Goal: Task Accomplishment & Management: Manage account settings

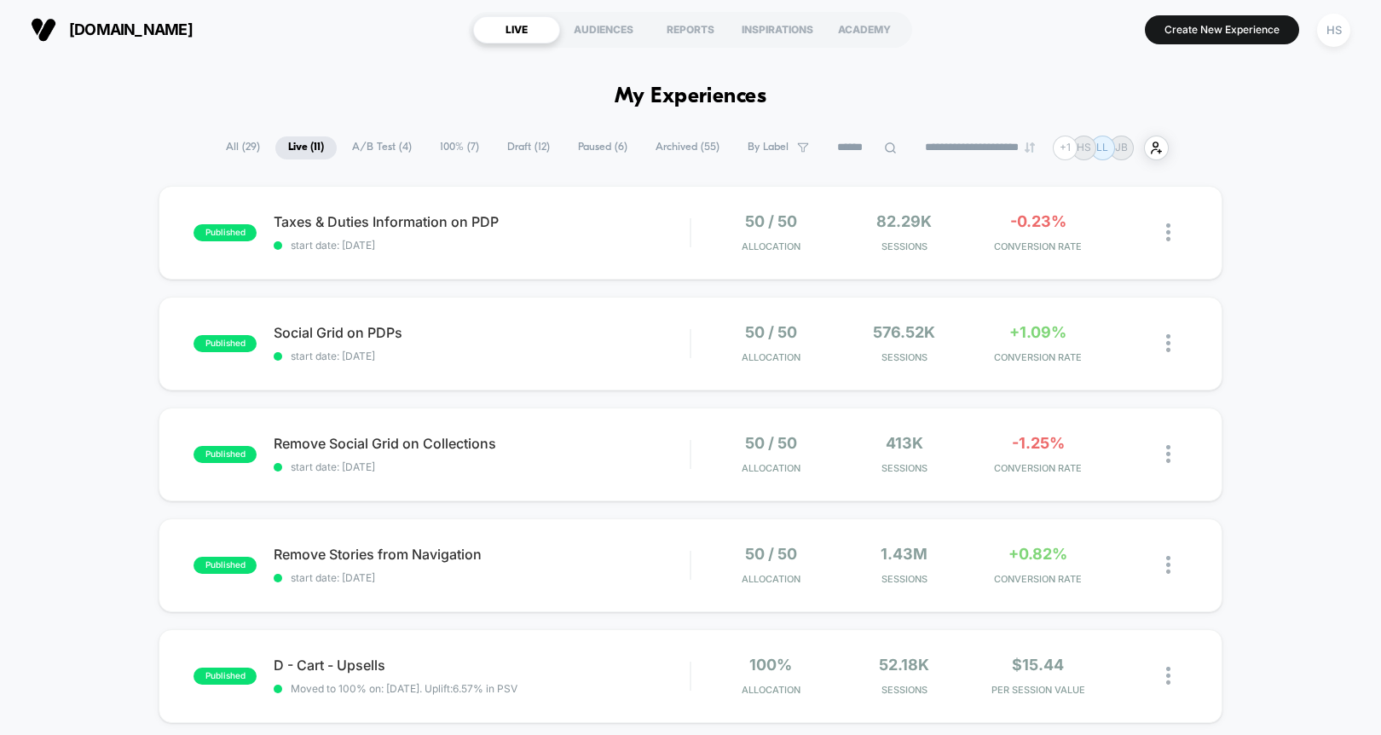
click at [657, 233] on div "Taxes & Duties Information on PDP Click to edit experience details Click to edi…" at bounding box center [482, 233] width 416 height 38
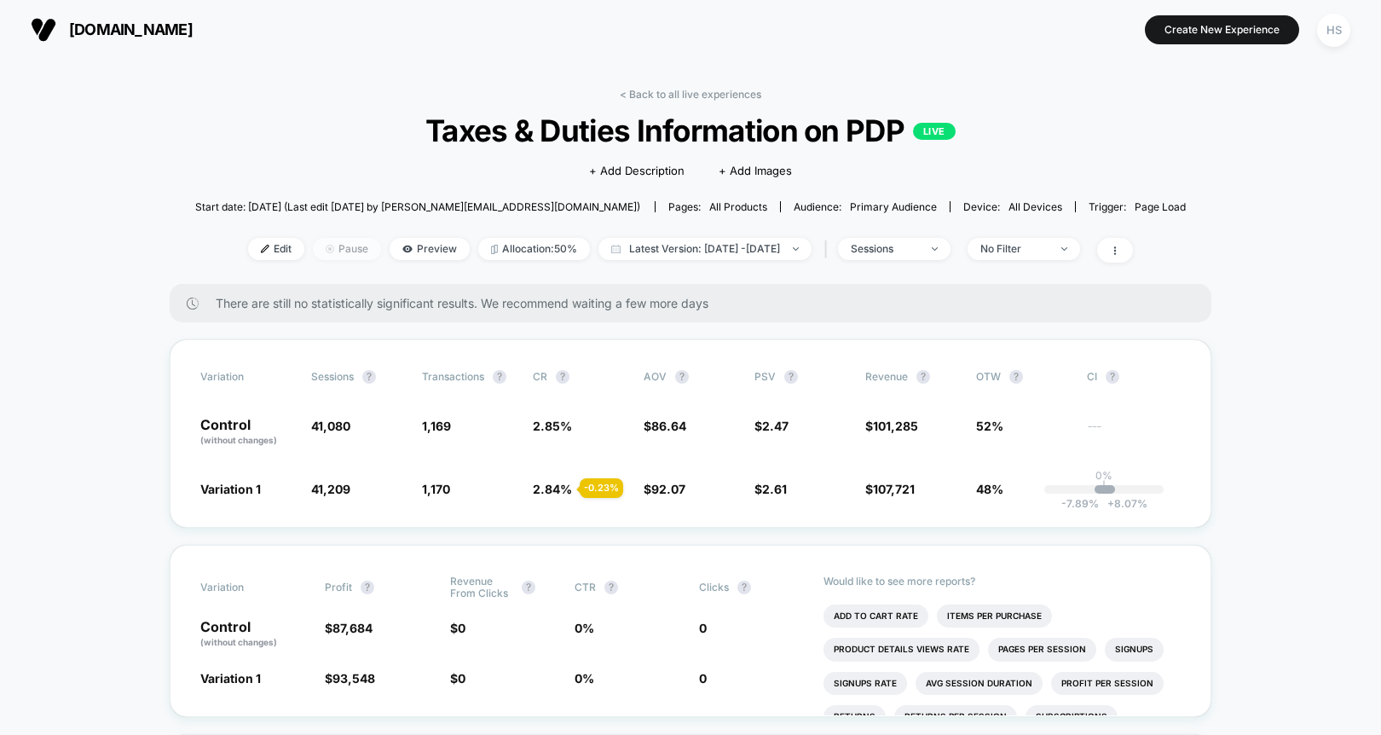
click at [336, 249] on span "Pause" at bounding box center [347, 249] width 68 height 22
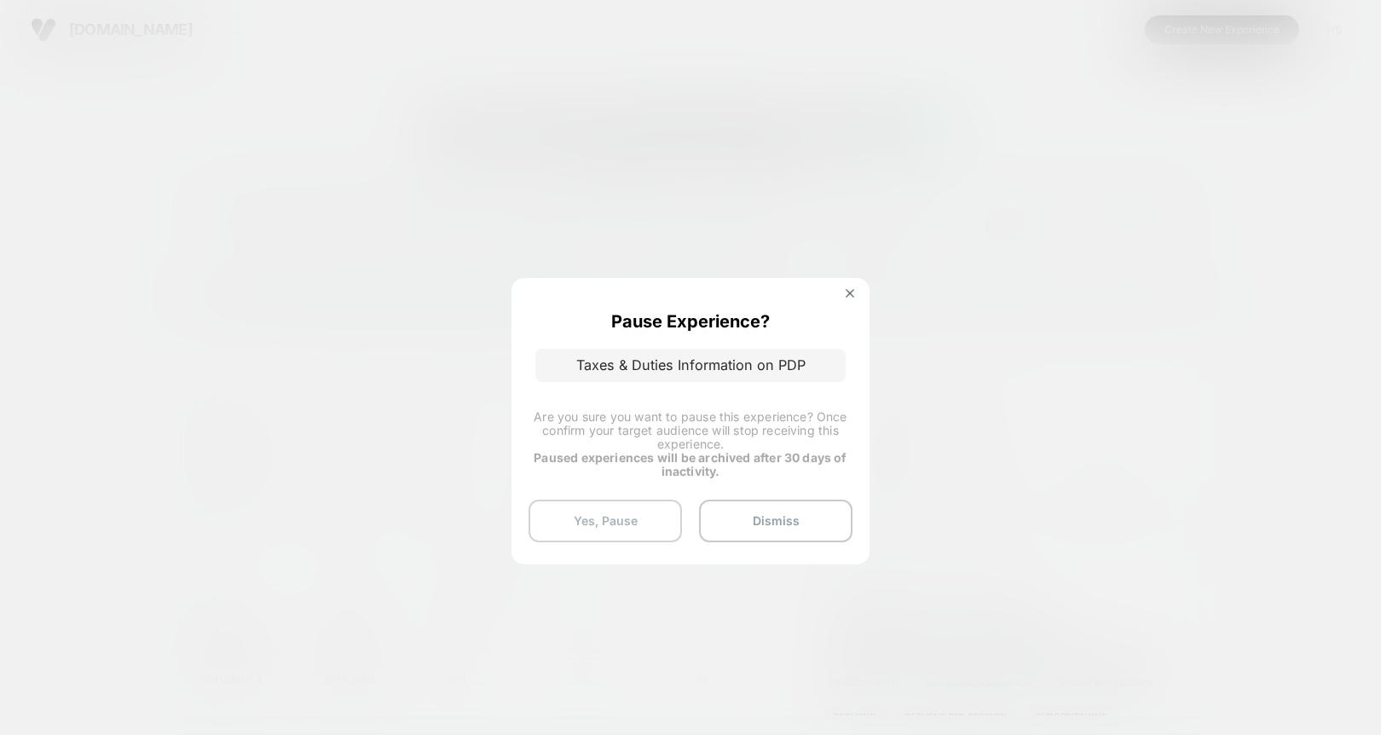
click at [644, 525] on button "Yes, Pause" at bounding box center [605, 521] width 153 height 43
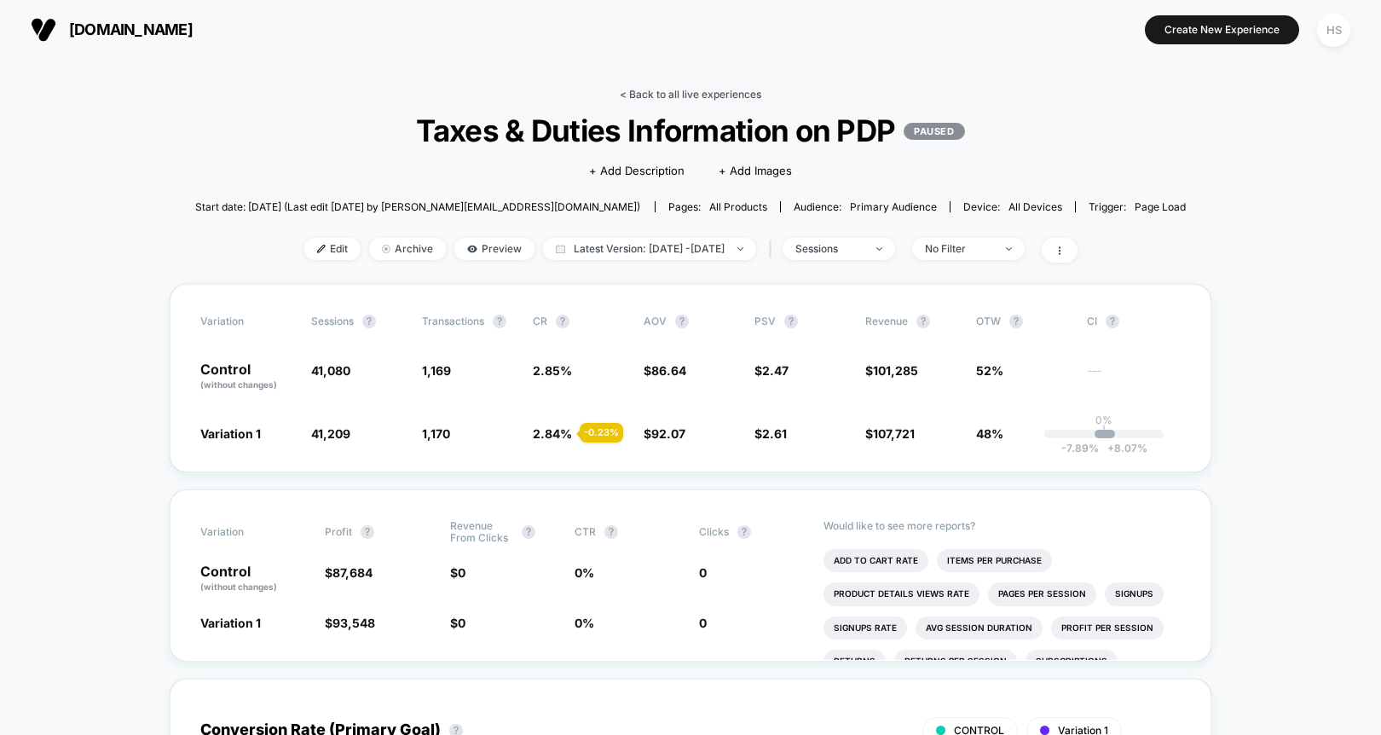
click at [649, 94] on link "< Back to all live experiences" at bounding box center [691, 94] width 142 height 13
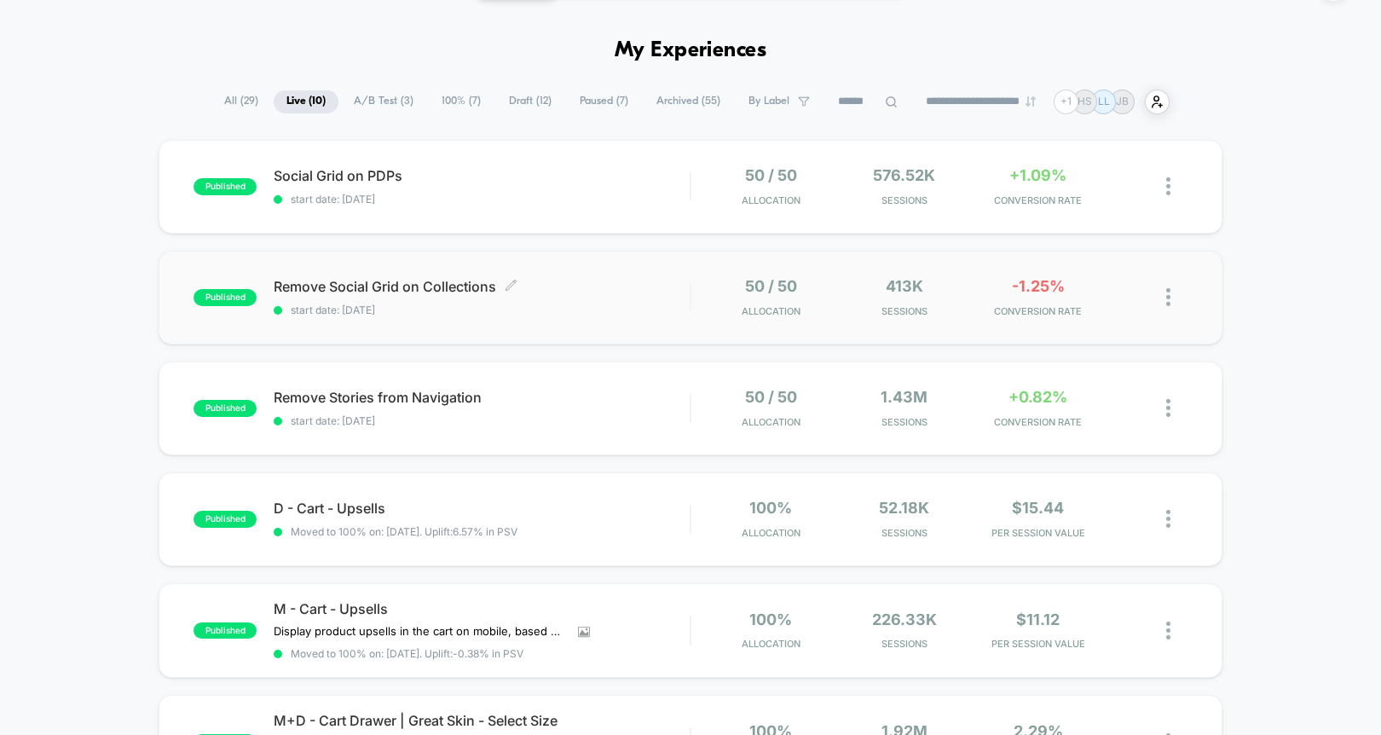
scroll to position [49, 0]
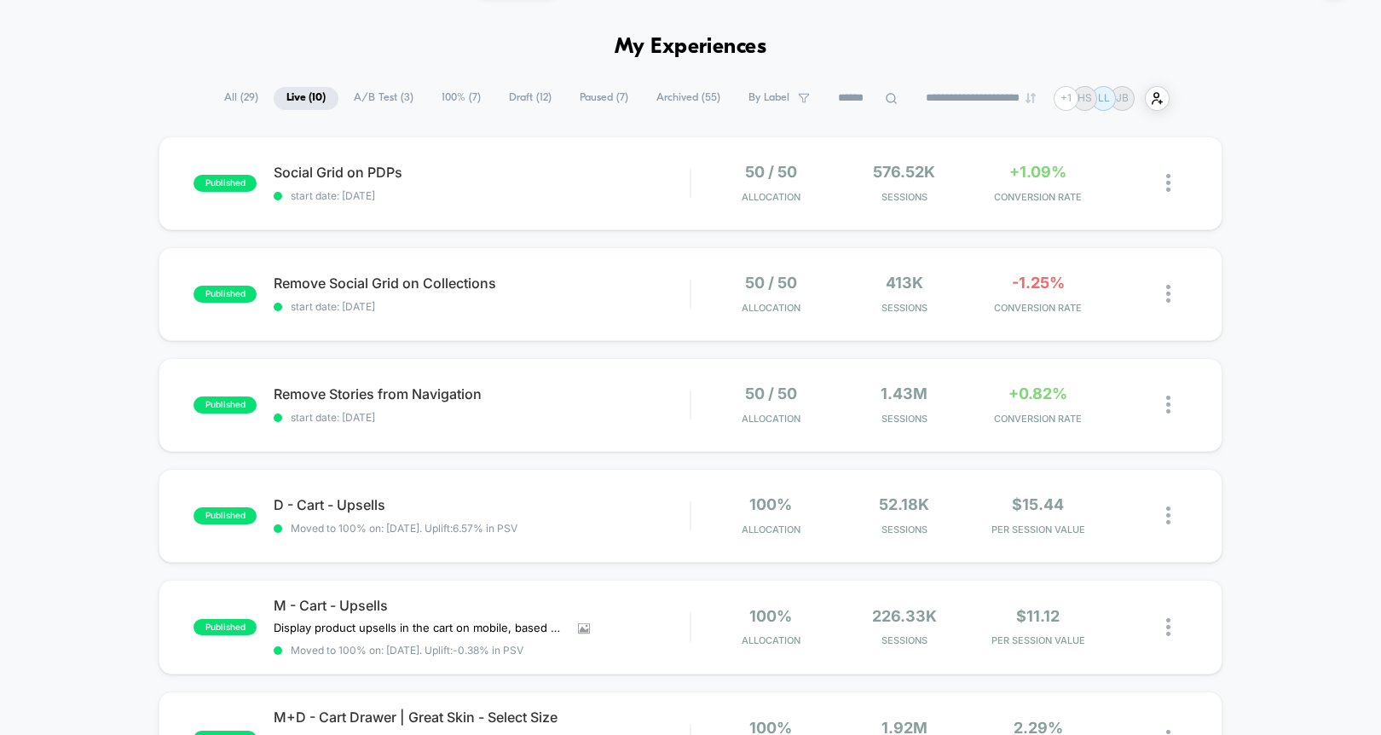
click at [153, 165] on div "published Social Grid on PDPs start date: [DATE] 50 / 50 Allocation 576.52k Ses…" at bounding box center [690, 725] width 1381 height 1179
